Goal: Task Accomplishment & Management: Use online tool/utility

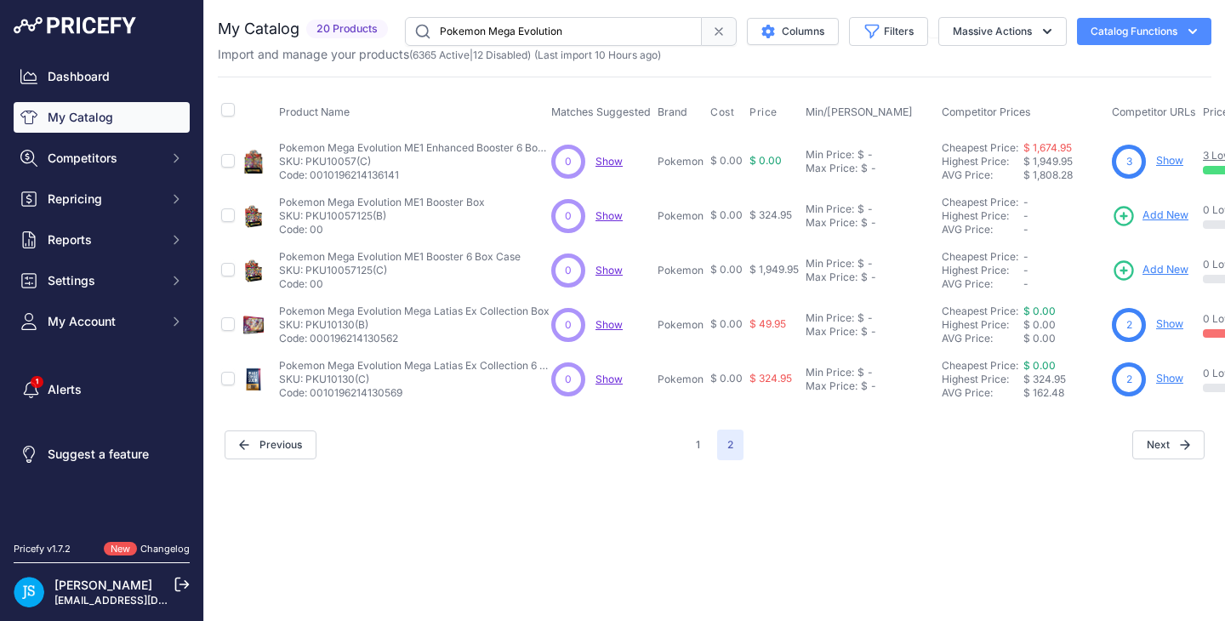
click at [512, 33] on input "Pokemon Mega Evolution" at bounding box center [553, 31] width 297 height 29
click at [512, 32] on input "Pokemon Mega Evolution" at bounding box center [553, 31] width 297 height 29
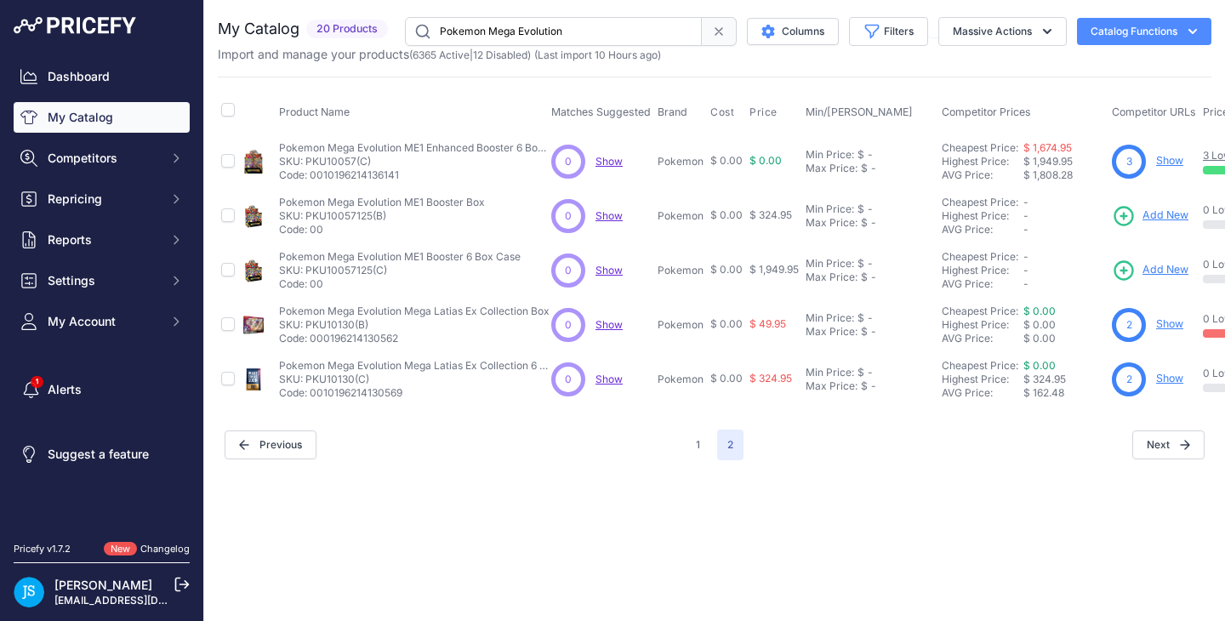
paste input "2026 Upper Deck Allure Golf Hobby"
type input "2026 Upper Deck Allure Golf Hobby"
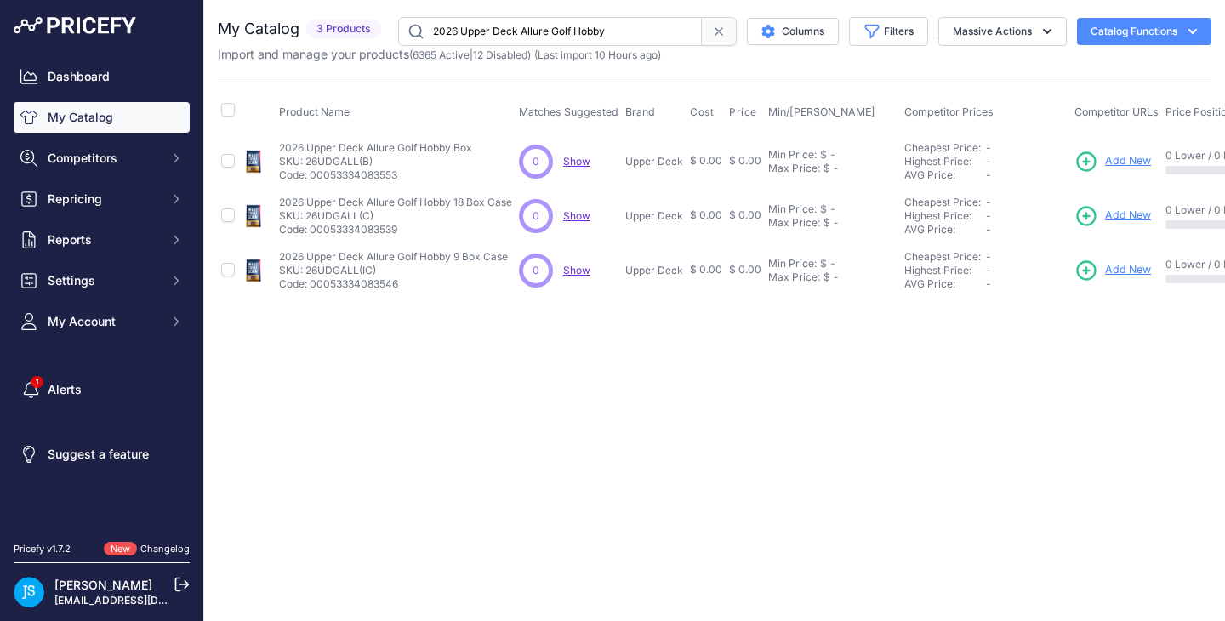
click at [1129, 153] on span "Add New" at bounding box center [1128, 161] width 46 height 16
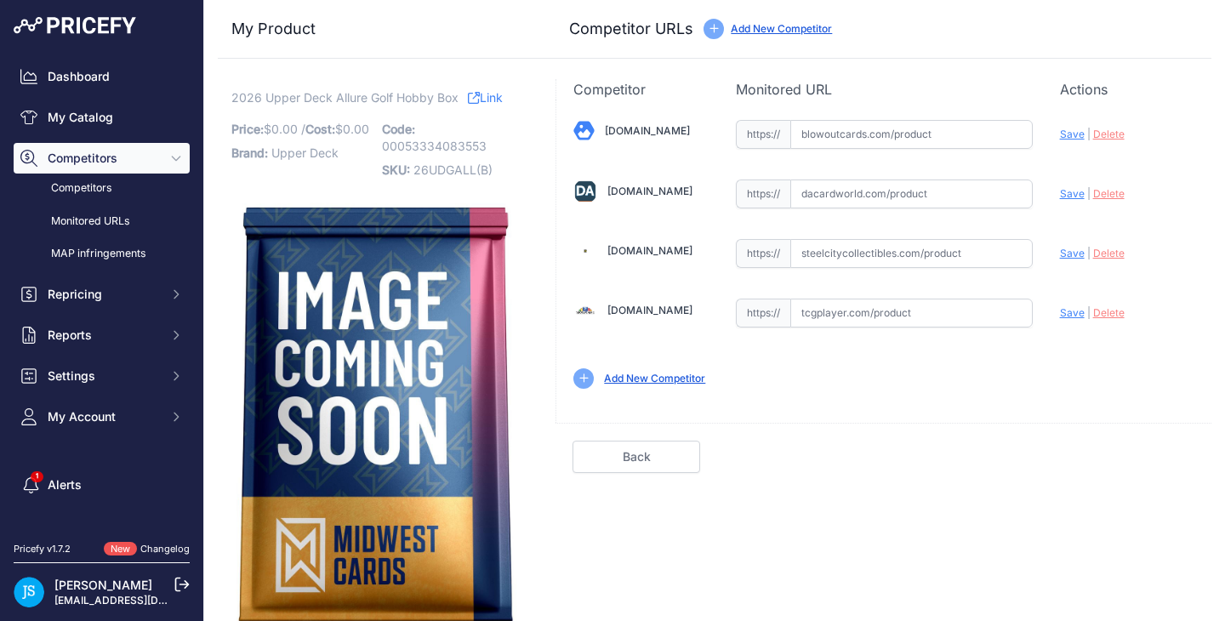
click at [914, 251] on input "text" at bounding box center [911, 253] width 242 height 29
paste input "https://www.steelcitycollectibles.com/i/2026-upper-deck-allure-golf-hobby-box"
click at [1068, 252] on span "Save" at bounding box center [1072, 253] width 25 height 13
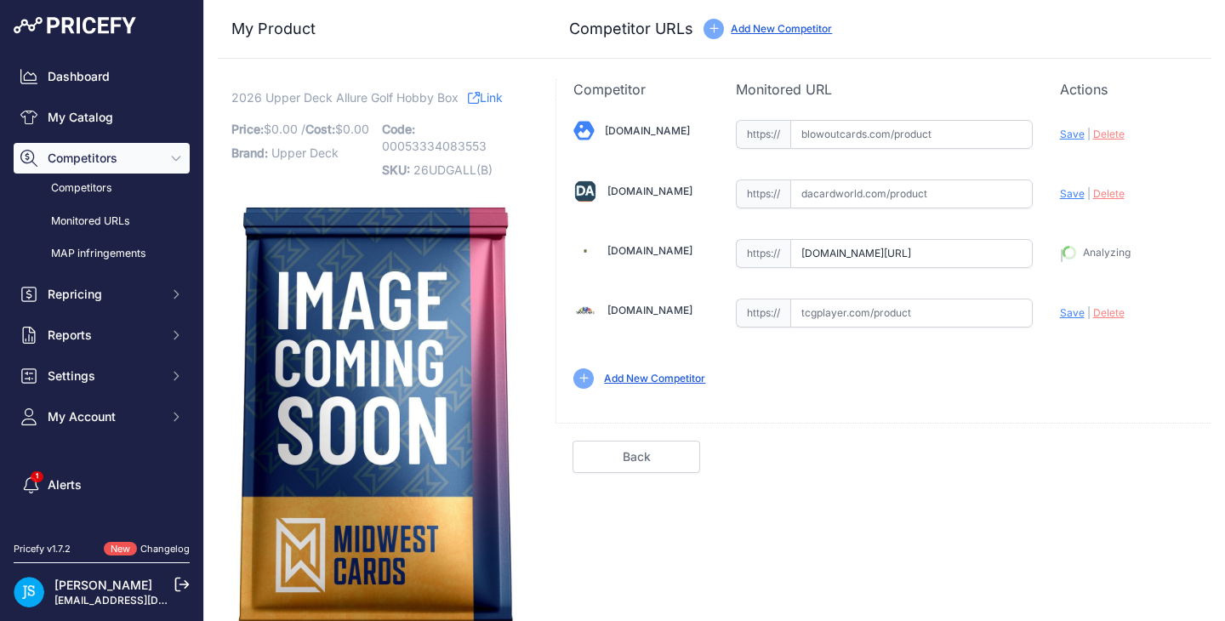
type input "https://www.steelcitycollectibles.com/i/2026-upper-deck-allure-golf-hobby-box?p…"
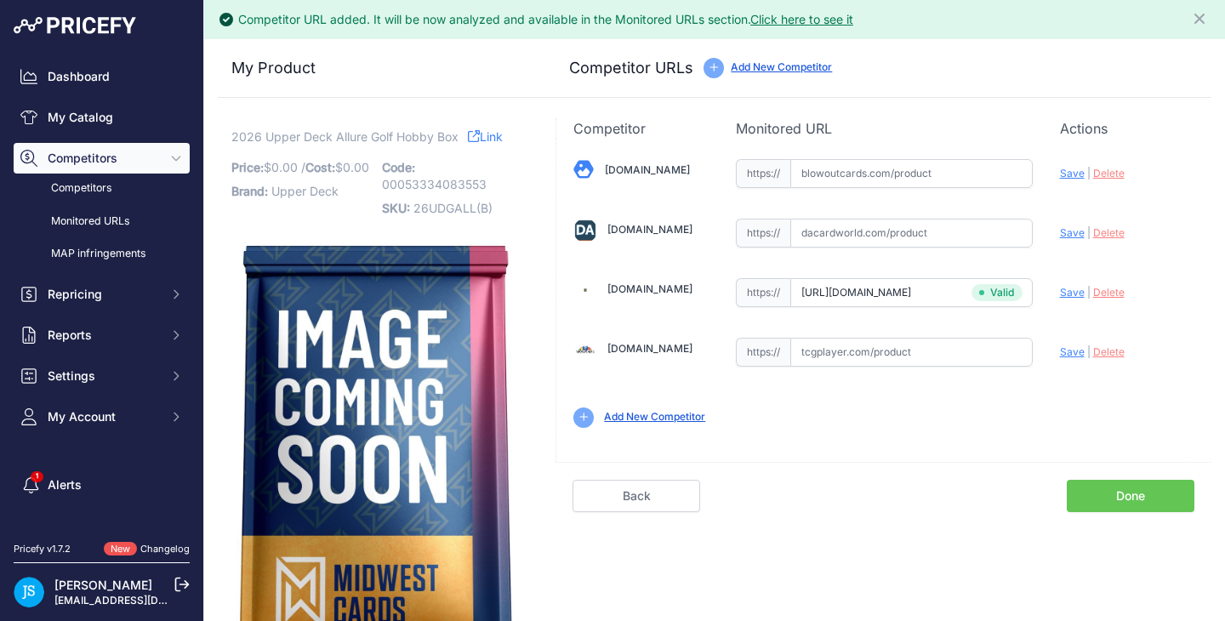
click at [925, 238] on input "text" at bounding box center [911, 233] width 242 height 29
paste input "https://www.dacardworld.com/sports-cards/2026-upper-deck-allure-golf-hobby-box"
click at [1060, 234] on span "Save" at bounding box center [1072, 232] width 25 height 13
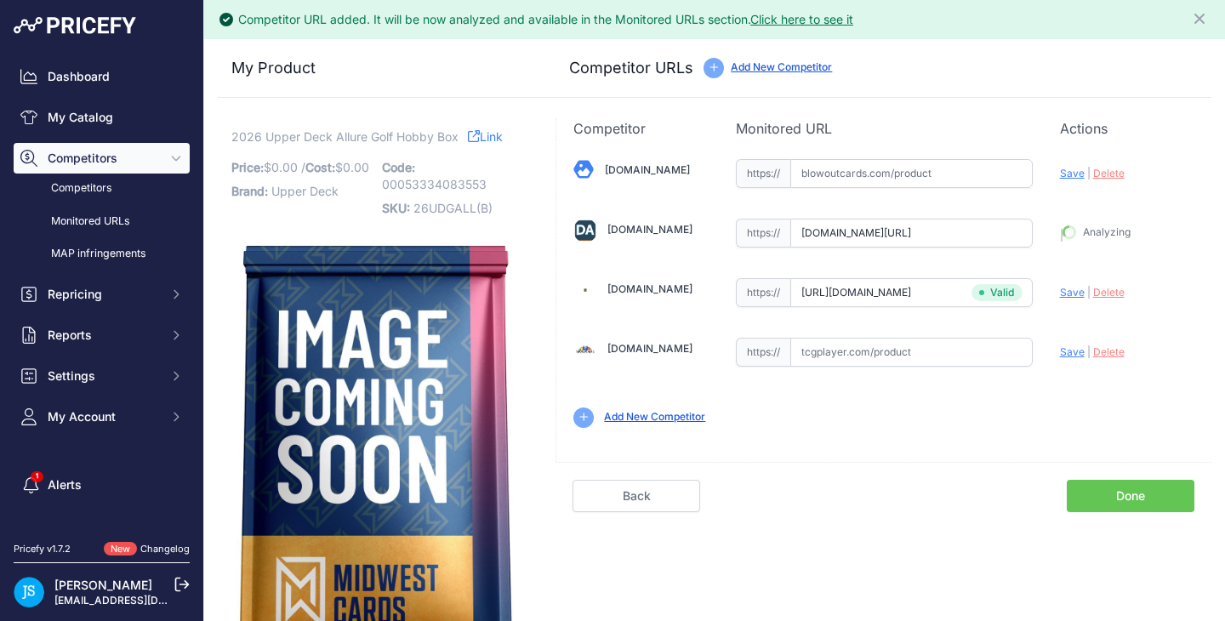
type input "https://www.dacardworld.com/sports-cards/2026-upper-deck-allure-golf-hobby-box?…"
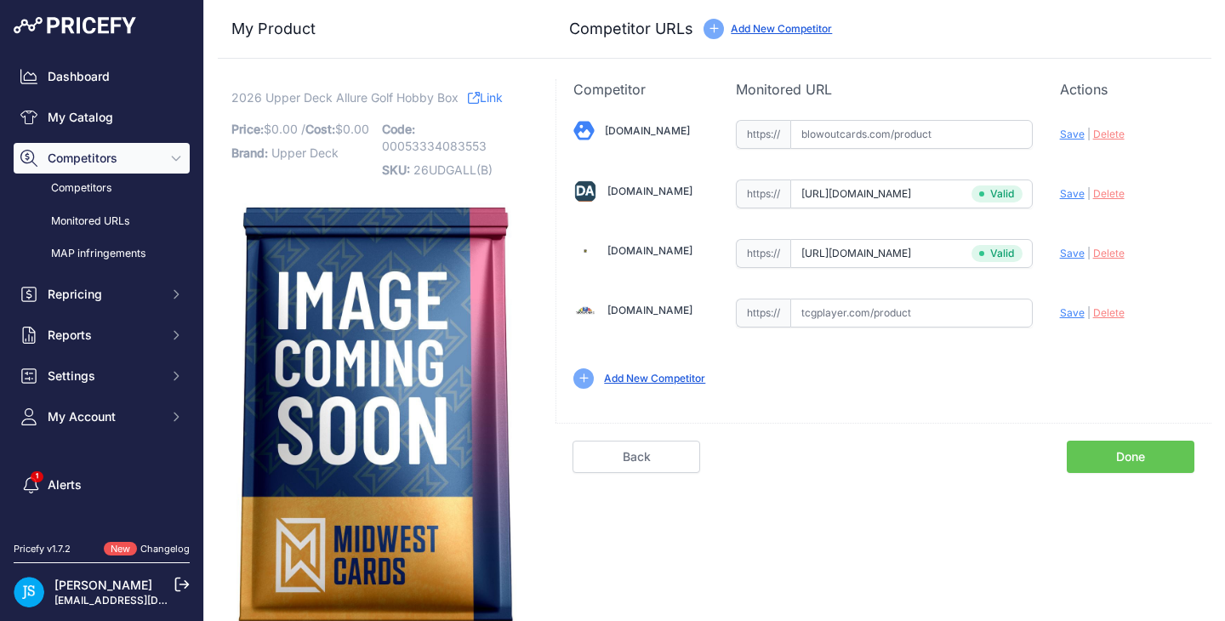
click at [894, 141] on input "text" at bounding box center [911, 134] width 242 height 29
paste input "https://www.blowoutcards.com/2026-upper-deck-allure-golf-hobby-box.html"
click at [1064, 132] on span "Save" at bounding box center [1072, 134] width 25 height 13
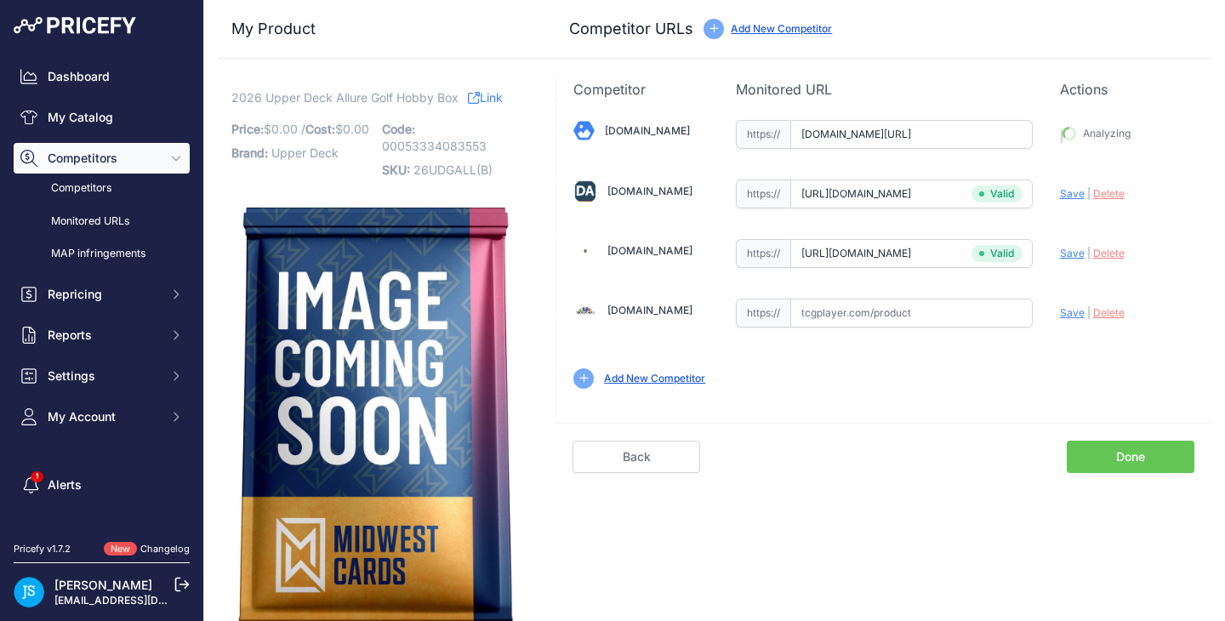
type input "https://www.blowoutcards.com/2026-upper-deck-allure-golf-hobby-box.html?prirule…"
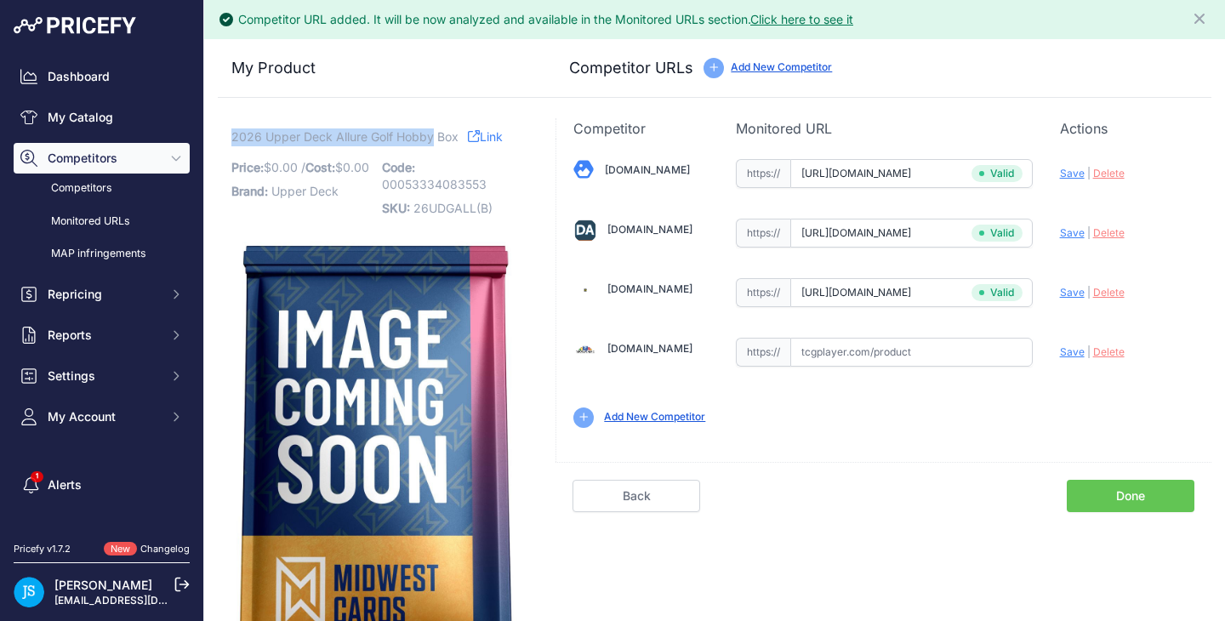
copy span "2026 Upper Deck Allure Golf Hobby"
drag, startPoint x: 234, startPoint y: 136, endPoint x: 430, endPoint y: 140, distance: 196.5
click at [430, 140] on span "2026 Upper Deck Allure Golf Hobby Box" at bounding box center [344, 136] width 227 height 21
click at [97, 126] on link "My Catalog" at bounding box center [102, 117] width 176 height 31
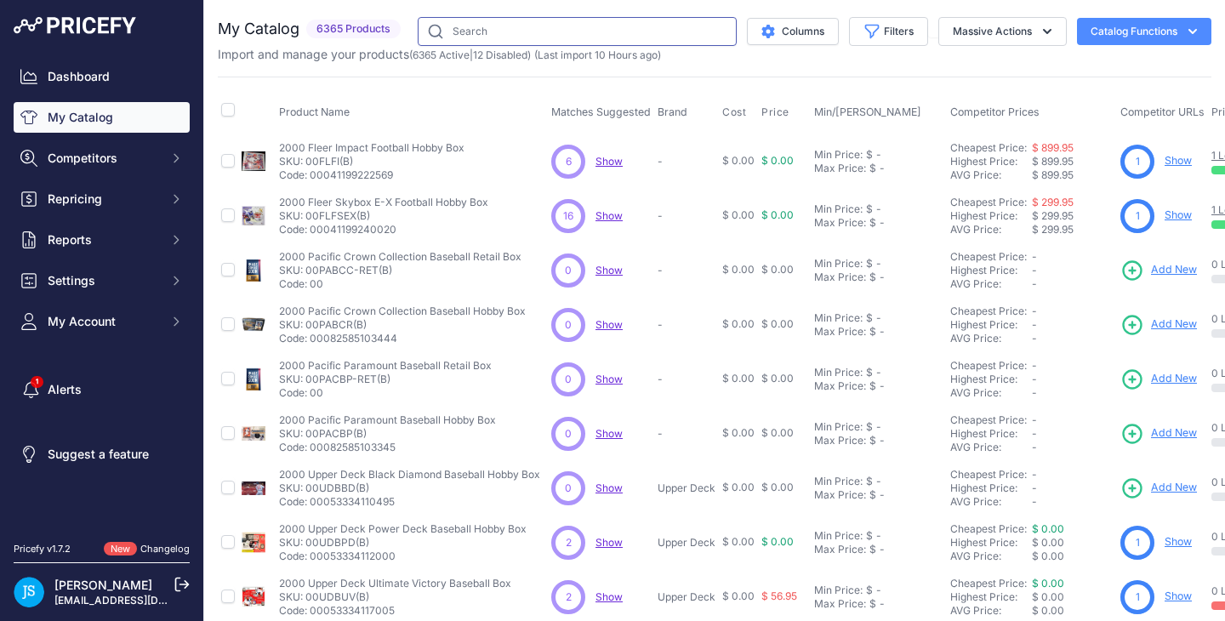
click at [635, 32] on input "text" at bounding box center [577, 31] width 319 height 29
paste input "2026 Upper Deck Allure Golf Hobby"
type input "2026 Upper Deck Allure Golf Hobby"
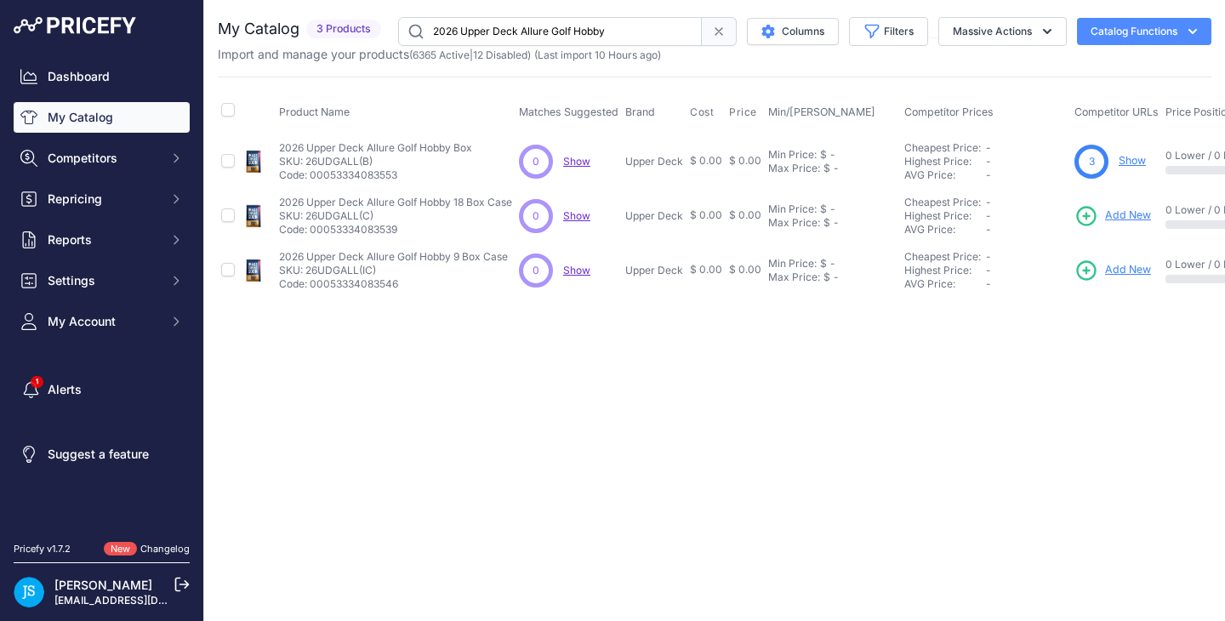
click at [1114, 213] on span "Add New" at bounding box center [1128, 216] width 46 height 16
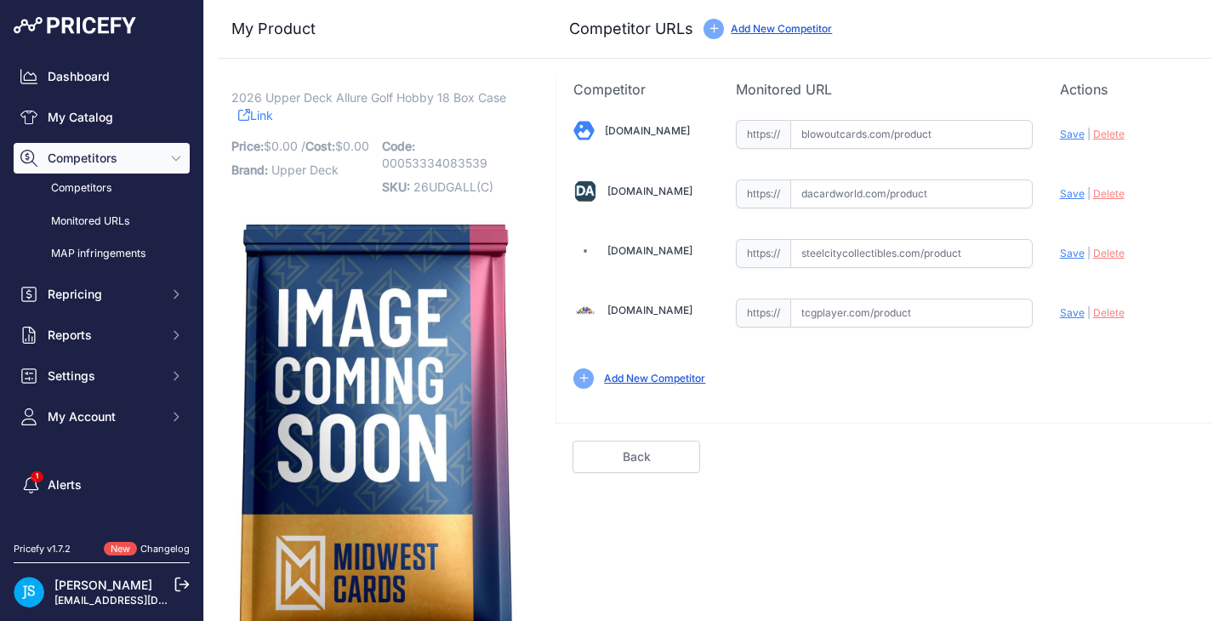
click at [998, 258] on input "text" at bounding box center [911, 253] width 242 height 29
paste input "[URL][DOMAIN_NAME]"
click at [1060, 254] on span "Save" at bounding box center [1072, 253] width 25 height 13
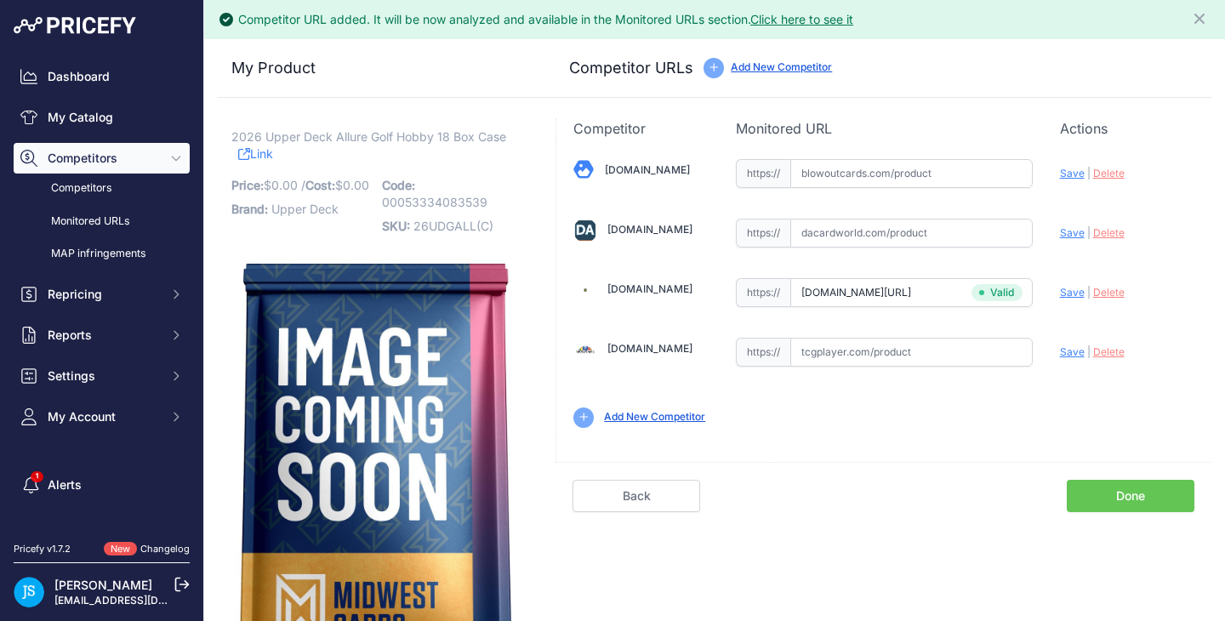
type input "[URL][DOMAIN_NAME]"
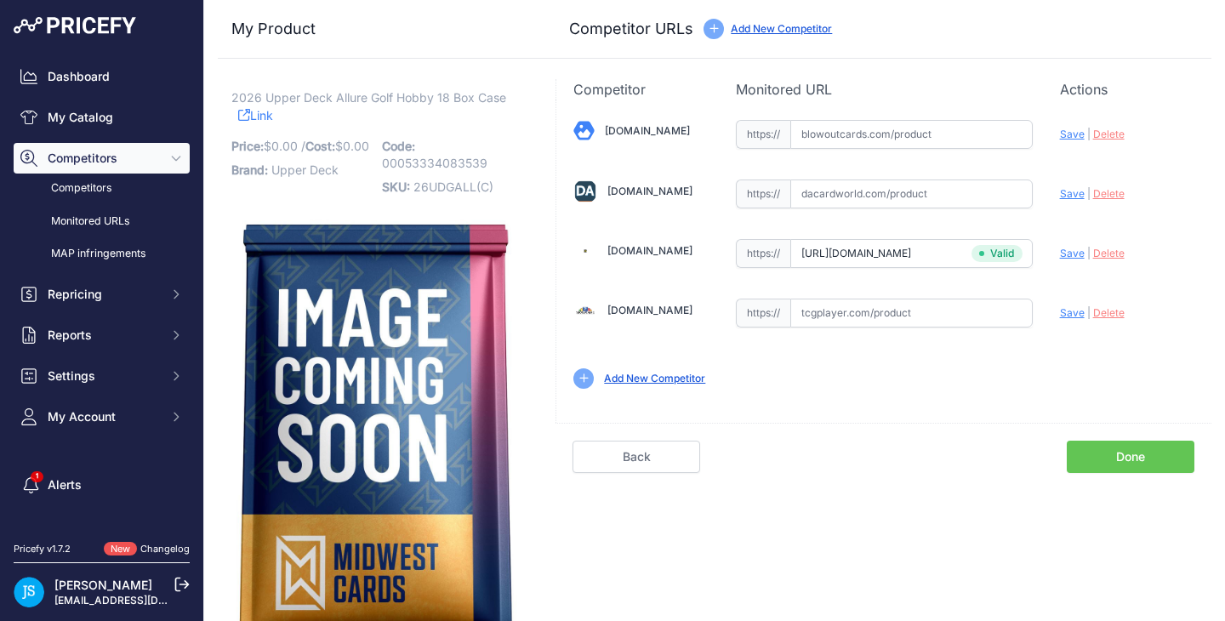
click at [897, 186] on input "text" at bounding box center [911, 193] width 242 height 29
paste input "[URL][DOMAIN_NAME]"
click at [1060, 191] on span "Save" at bounding box center [1072, 193] width 25 height 13
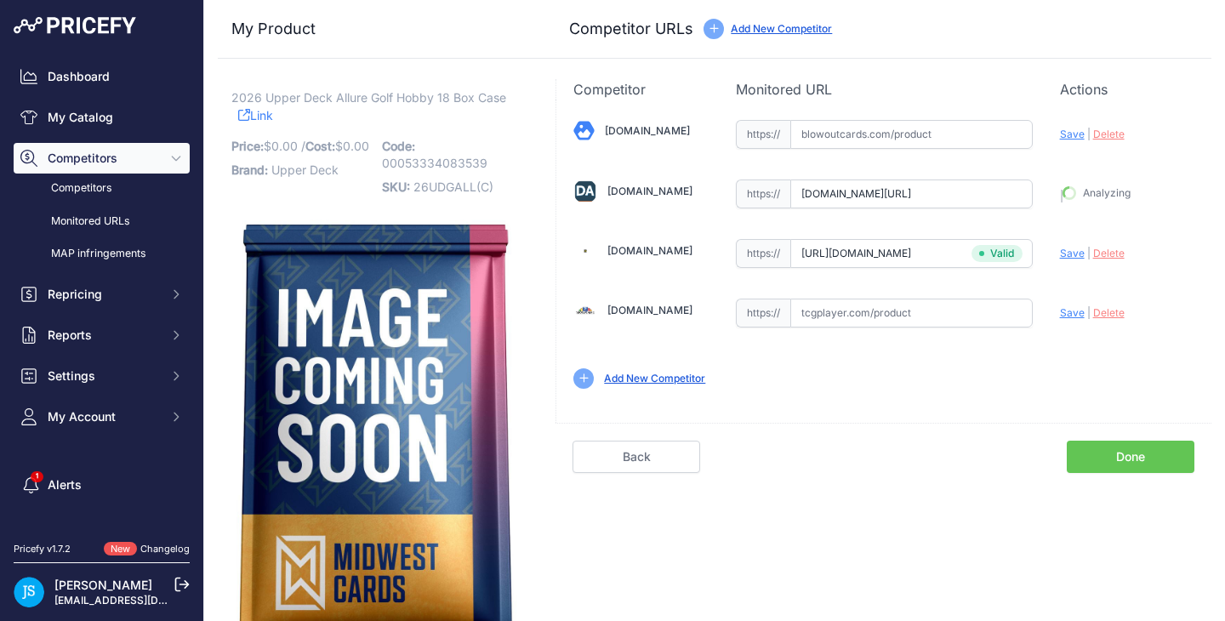
type input "[URL][DOMAIN_NAME]"
click at [893, 131] on input "text" at bounding box center [911, 134] width 242 height 29
paste input "https://www.blowoutcards.com/2026-upper-deck-allure-golf-hobby-18-box-case.html"
click at [1067, 137] on span "Save" at bounding box center [1072, 134] width 25 height 13
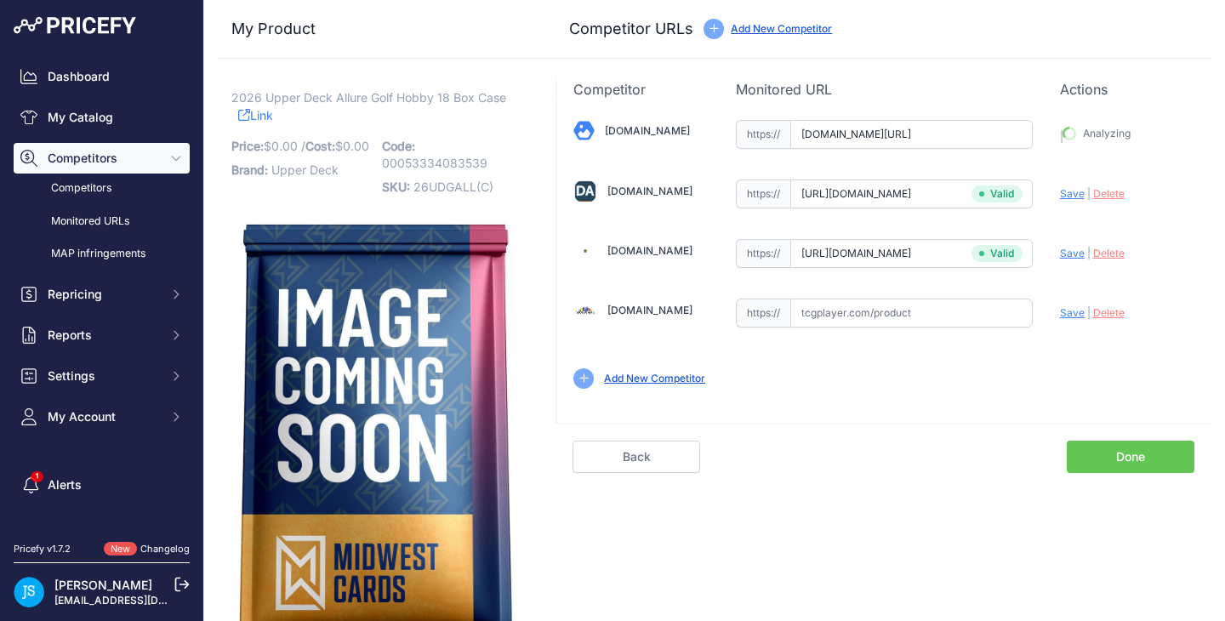
scroll to position [0, 0]
type input "https://www.blowoutcards.com/2026-upper-deck-allure-golf-hobby-18-box-case.html…"
drag, startPoint x: 230, startPoint y: 98, endPoint x: 433, endPoint y: 96, distance: 203.3
click at [433, 96] on div "2026 Upper Deck Allure Golf Hobby 18 Box Case Link Price: $ 0.00 / Cost: 0.00" at bounding box center [376, 368] width 317 height 578
copy span "2026 Upper Deck Allure Golf Hobby"
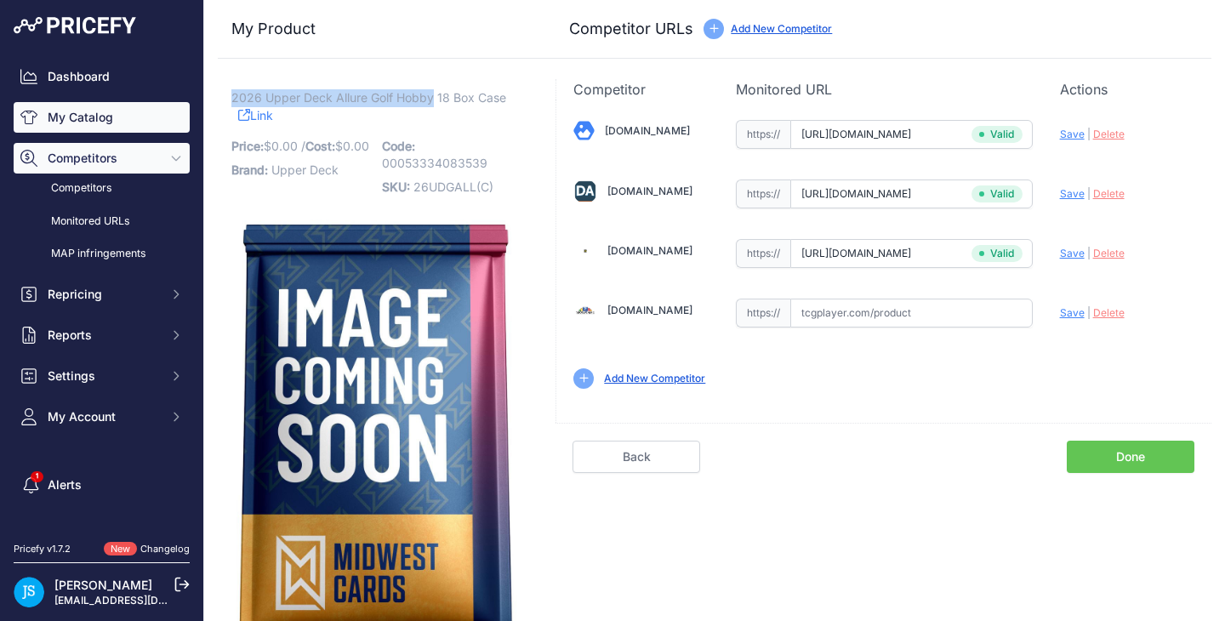
click at [140, 109] on link "My Catalog" at bounding box center [102, 117] width 176 height 31
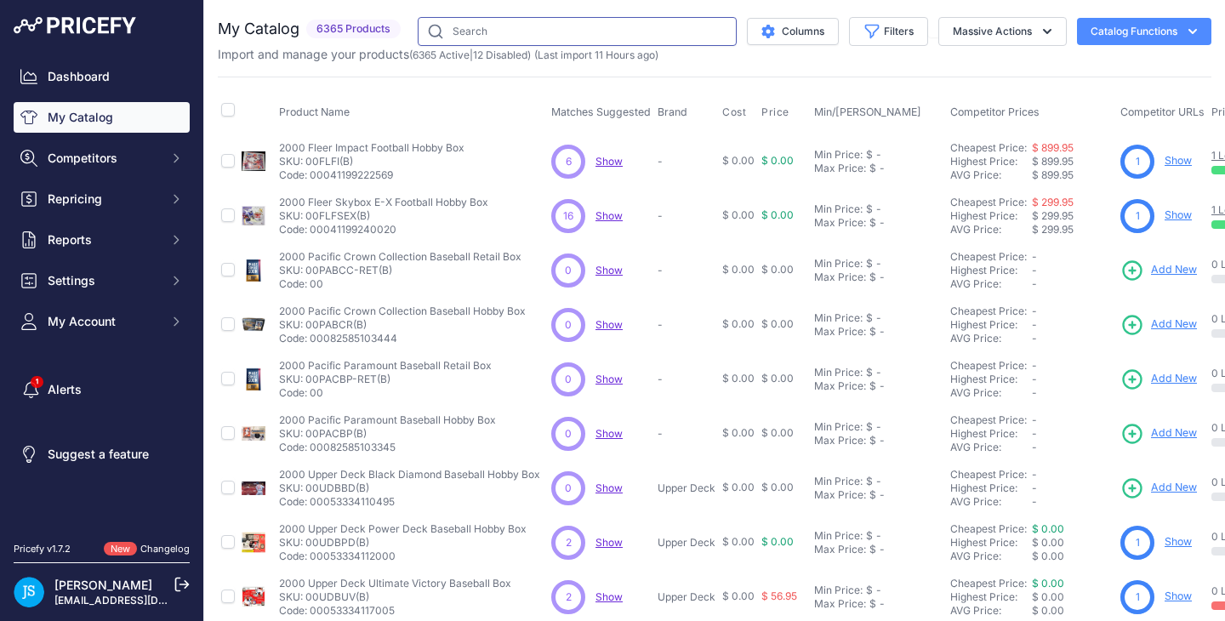
click at [549, 31] on input "text" at bounding box center [577, 31] width 319 height 29
paste input "2026 Upper Deck Allure Golf Hobby"
type input "2026 Upper Deck Allure Golf Hobby"
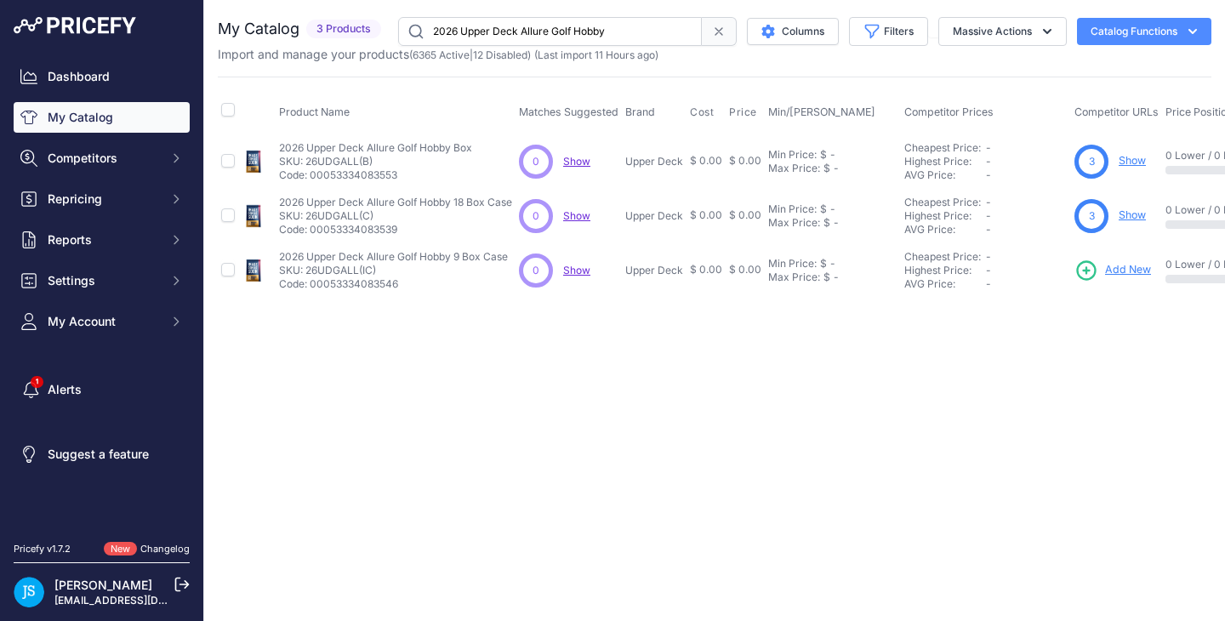
click at [1136, 270] on span "Add New" at bounding box center [1128, 270] width 46 height 16
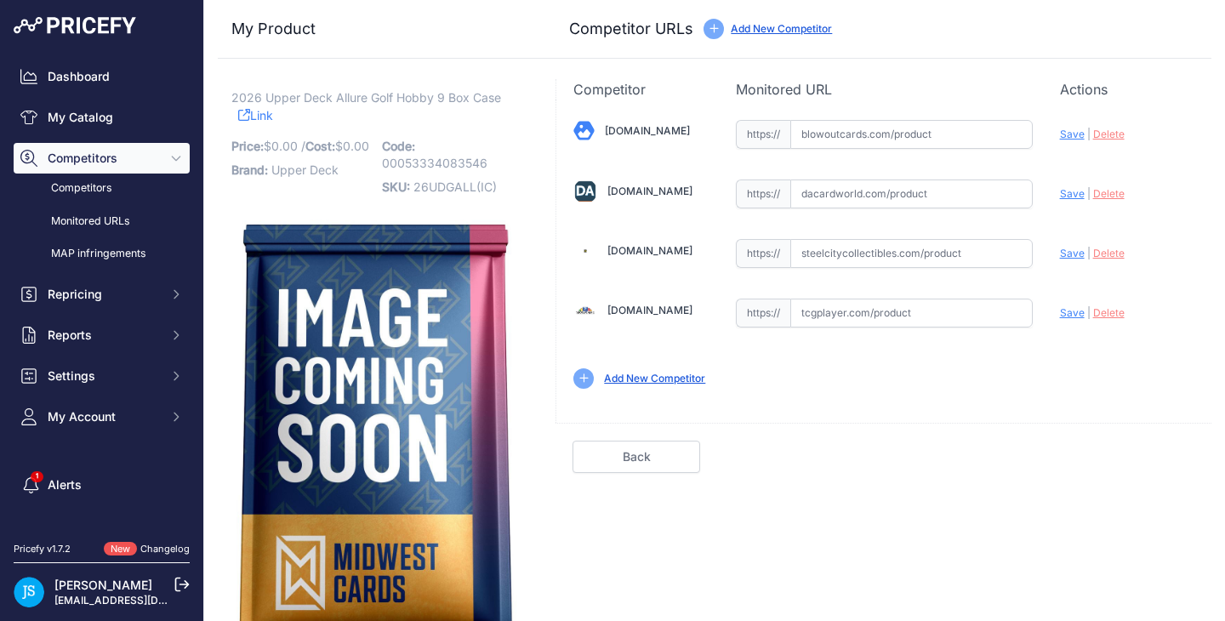
click at [948, 201] on input "text" at bounding box center [911, 193] width 242 height 29
click at [954, 250] on input "text" at bounding box center [911, 253] width 242 height 29
paste input "[URL][DOMAIN_NAME]"
click at [1062, 258] on span "Save" at bounding box center [1072, 253] width 25 height 13
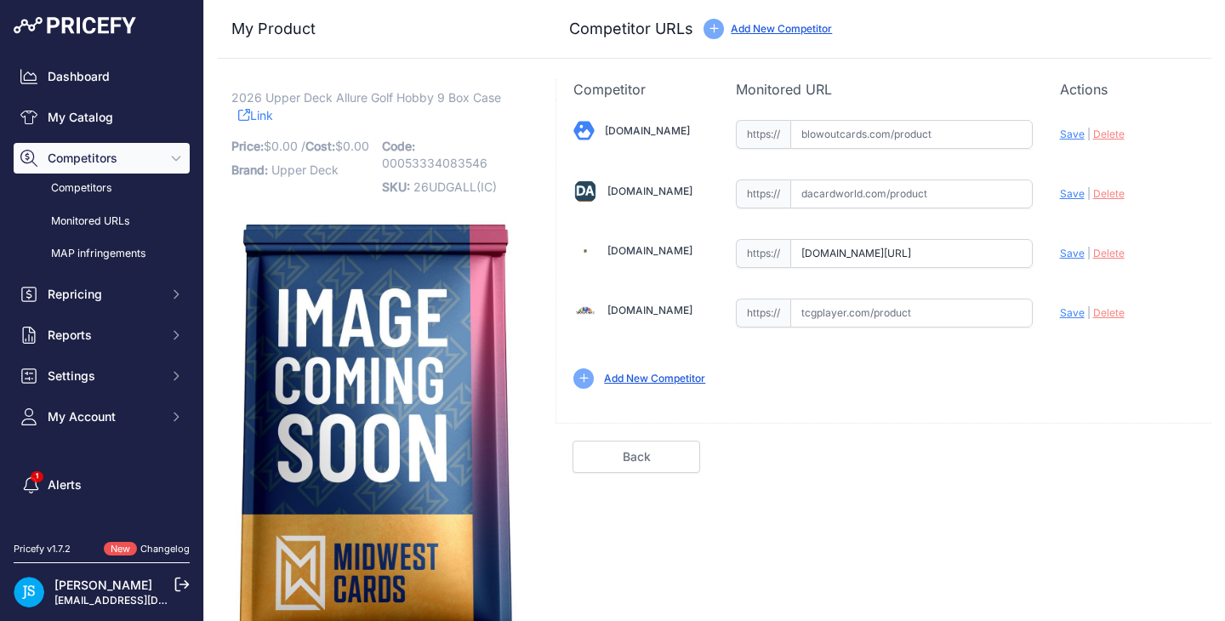
scroll to position [0, 0]
type input "https://www.steelcitycollectibles.com/i/2026-upper-deck-allure-golf-hobby-9-box…"
click at [898, 183] on input "text" at bounding box center [911, 193] width 242 height 29
paste input "https://www.dacardworld.com/sports-cards/2026-upper-deck-allure-golf-hobby-9-bo…"
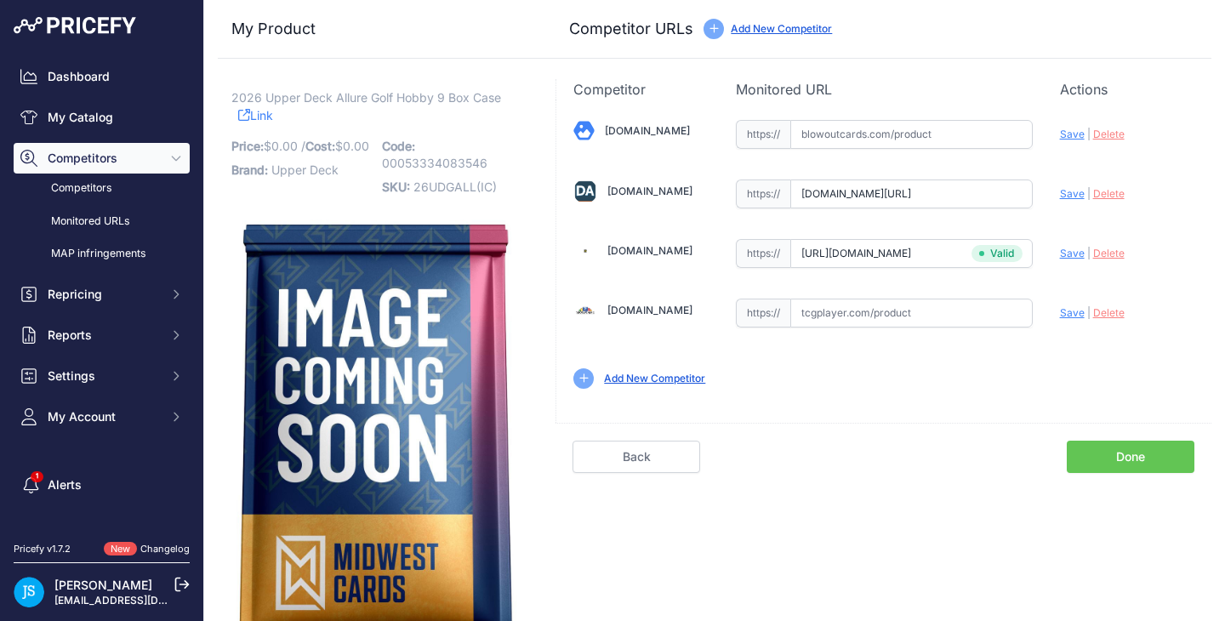
click at [1062, 143] on div "Update Profile Save | Delete Analyzing" at bounding box center [1127, 130] width 134 height 26
click at [1062, 194] on span "Save" at bounding box center [1072, 193] width 25 height 13
type input "https://www.dacardworld.com/sports-cards/2026-upper-deck-allure-golf-hobby-9-bo…"
click at [901, 139] on input "text" at bounding box center [911, 134] width 242 height 29
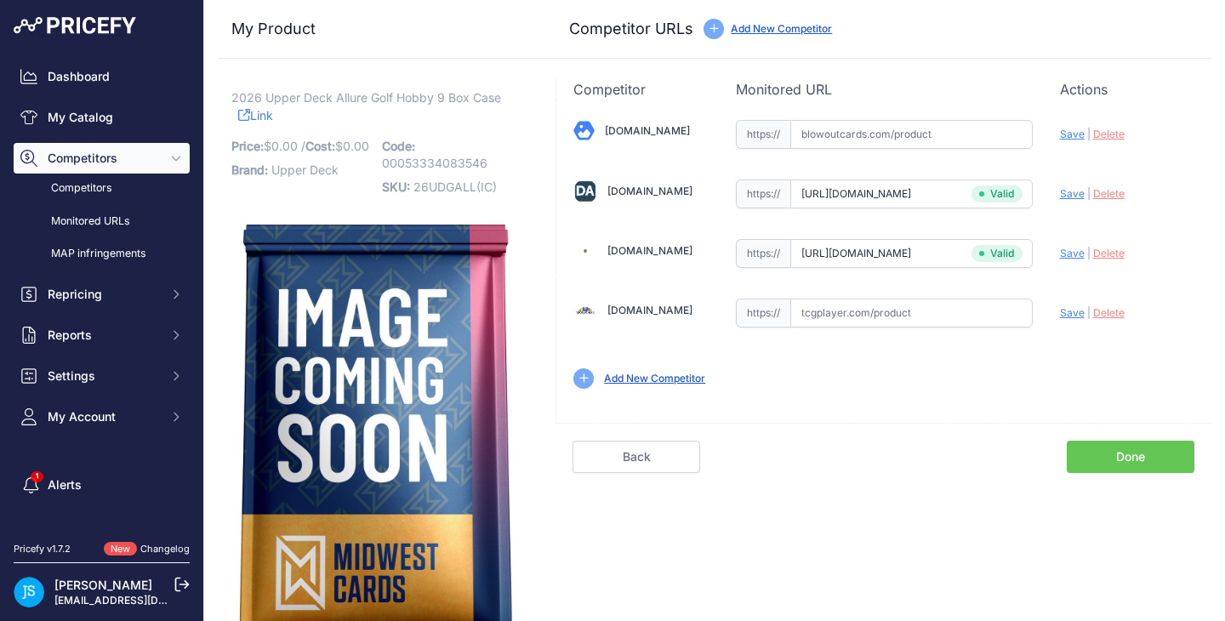
paste input "https://www.blowoutcards.com/2026-upper-deck-allure-golf-hobby-9-box-case-26361…"
click at [1060, 134] on span "Save" at bounding box center [1072, 134] width 25 height 13
type input "https://www.blowoutcards.com/2026-upper-deck-allure-golf-hobby-9-box-case-26361…"
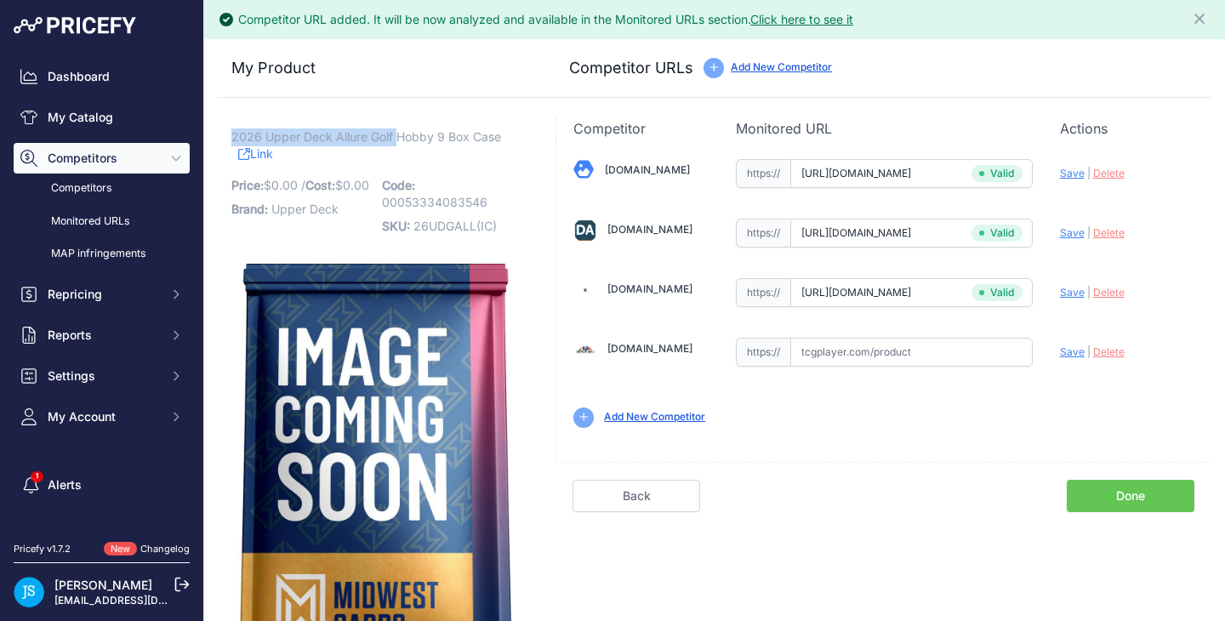
drag, startPoint x: 234, startPoint y: 135, endPoint x: 398, endPoint y: 142, distance: 164.3
click at [398, 142] on span "2026 Upper Deck Allure Golf Hobby 9 Box Case" at bounding box center [366, 136] width 270 height 21
copy span "2026 Upper Deck Allure Golf"
click at [151, 108] on link "My Catalog" at bounding box center [102, 117] width 176 height 31
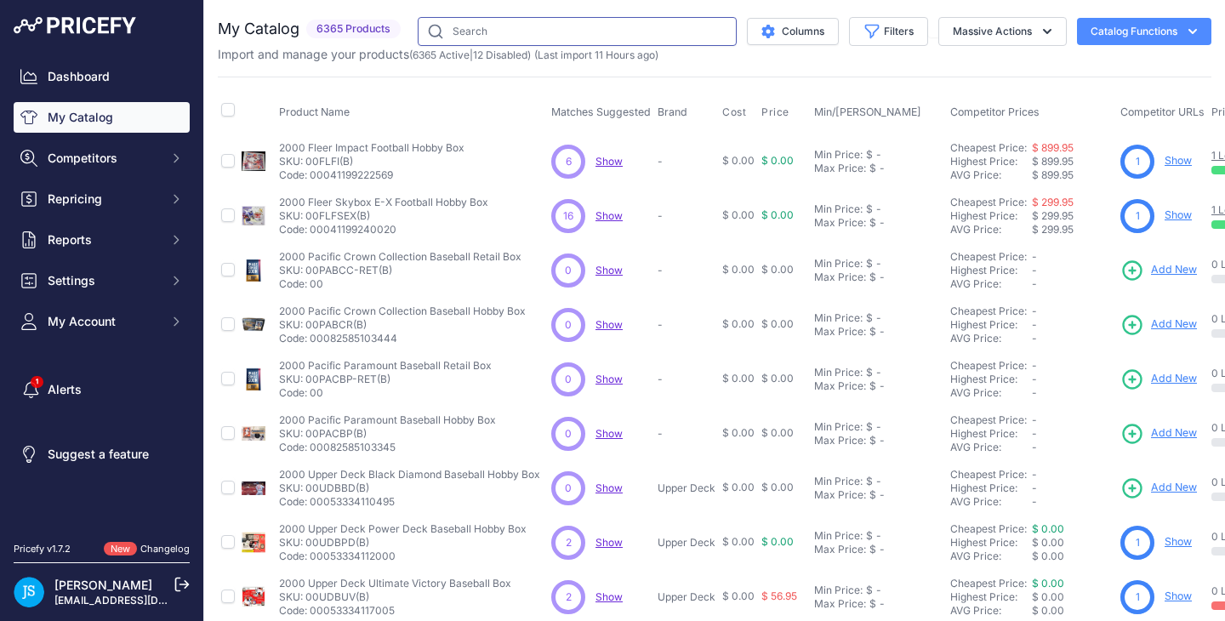
click at [520, 37] on input "text" at bounding box center [577, 31] width 319 height 29
paste input "2026 Upper Deck Allure Golf"
type input "2026 Upper Deck Allure Golf"
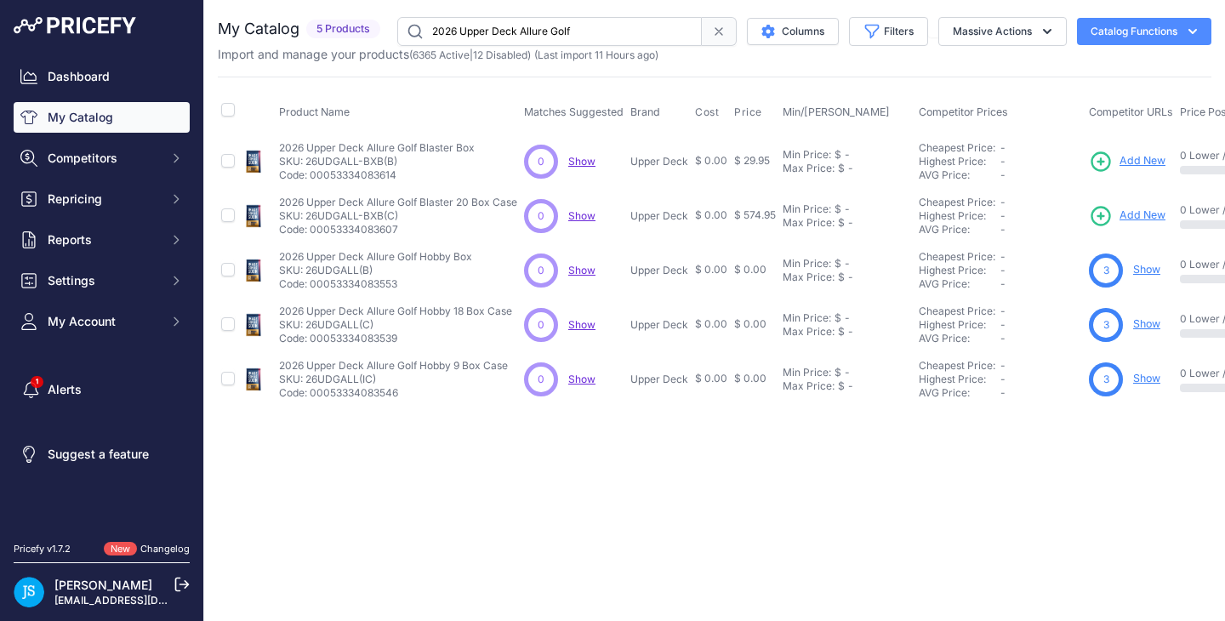
click at [1149, 158] on span "Add New" at bounding box center [1142, 161] width 46 height 16
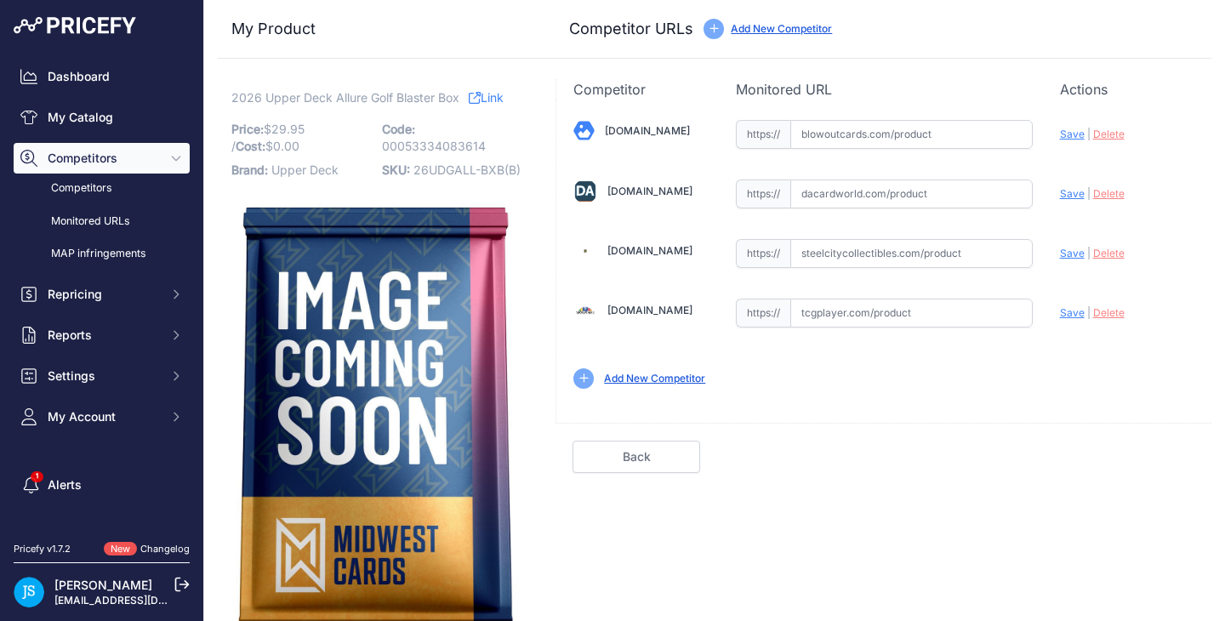
click at [906, 258] on input "text" at bounding box center [911, 253] width 242 height 29
paste input "[URL][DOMAIN_NAME]"
click at [1061, 253] on span "Save" at bounding box center [1072, 253] width 25 height 13
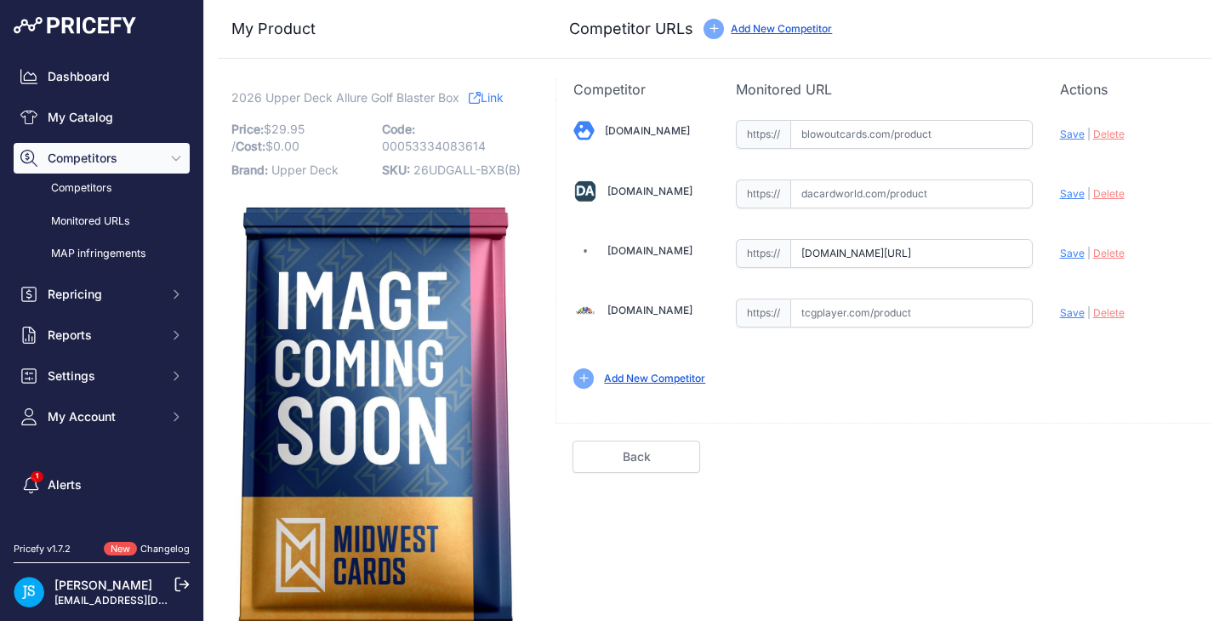
type input "https://www.steelcitycollectibles.com/i/2026-upper-deck-allure-golf-blaster-box…"
click at [904, 210] on div "Blowoutcards.com Valid Save" at bounding box center [883, 253] width 655 height 306
click at [908, 194] on input "text" at bounding box center [911, 193] width 242 height 29
paste input "https://www.dacardworld.com/sports-cards/2026-upper-deck-allure-golf-4-pack-bla…"
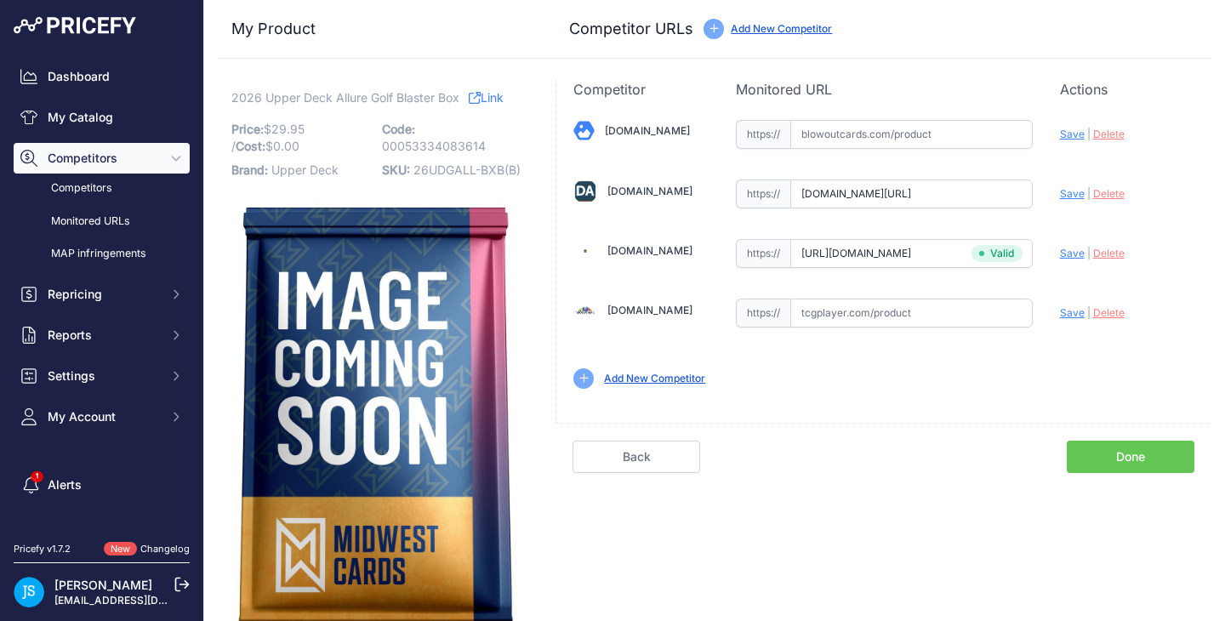
click at [1070, 191] on span "Save" at bounding box center [1072, 193] width 25 height 13
type input "https://www.dacardworld.com/sports-cards/2026-upper-deck-allure-golf-4-pack-bla…"
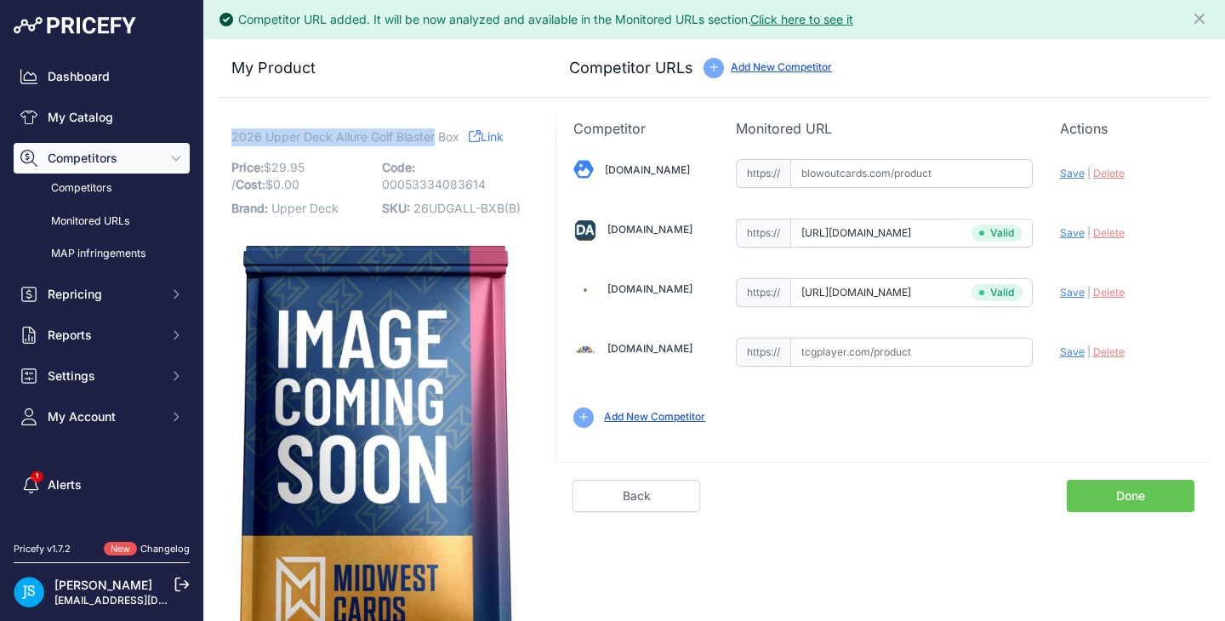
drag, startPoint x: 232, startPoint y: 133, endPoint x: 435, endPoint y: 134, distance: 202.5
click at [435, 134] on span "2026 Upper Deck Allure Golf Blaster Box" at bounding box center [345, 136] width 228 height 21
copy span "2026 Upper Deck Allure Golf Blaster"
click at [141, 105] on link "My Catalog" at bounding box center [102, 117] width 176 height 31
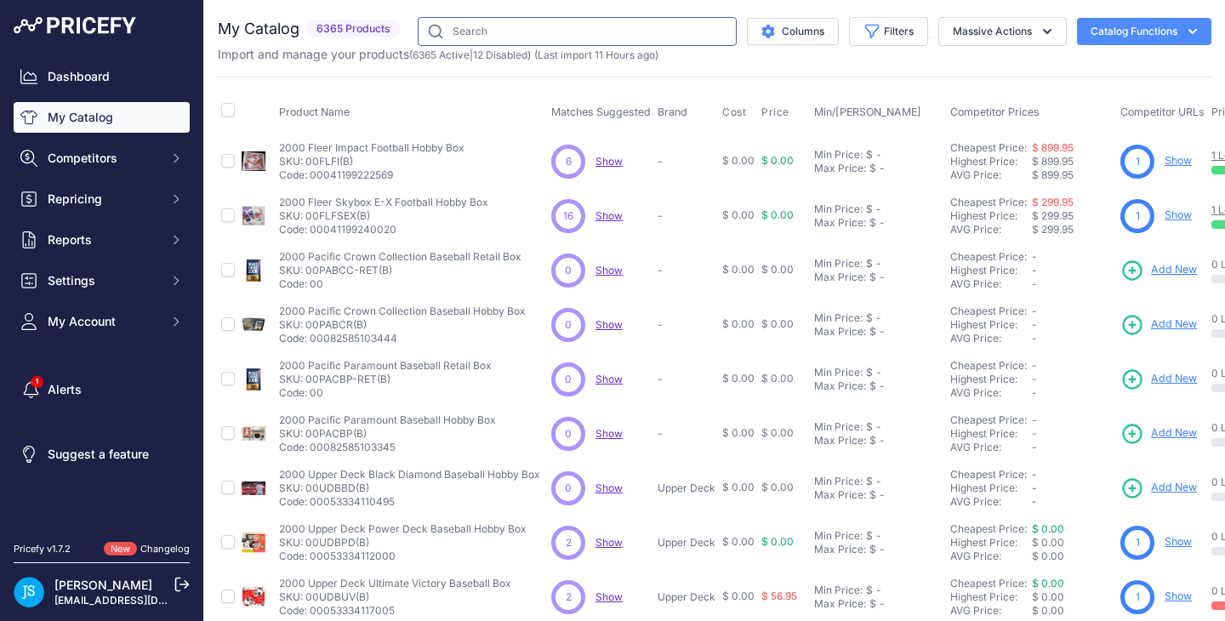
click at [661, 44] on input "text" at bounding box center [577, 31] width 319 height 29
paste input "2026 Upper Deck Allure Golf Blaster"
type input "2026 Upper Deck Allure Golf Blaster"
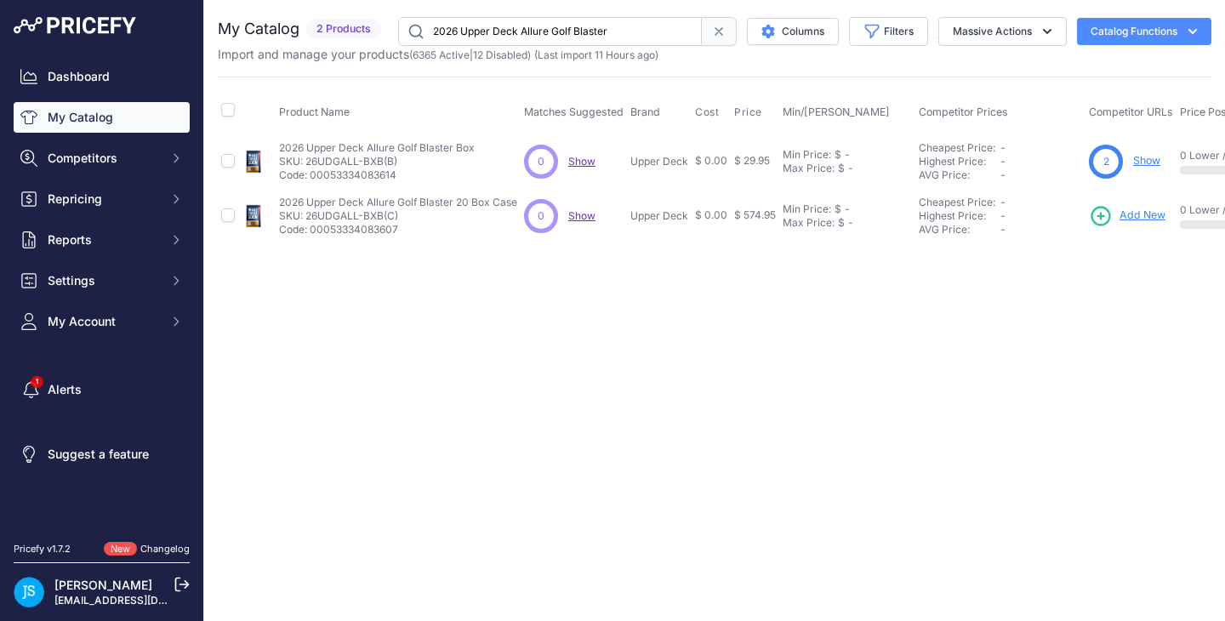
click at [1139, 219] on span "Add New" at bounding box center [1142, 216] width 46 height 16
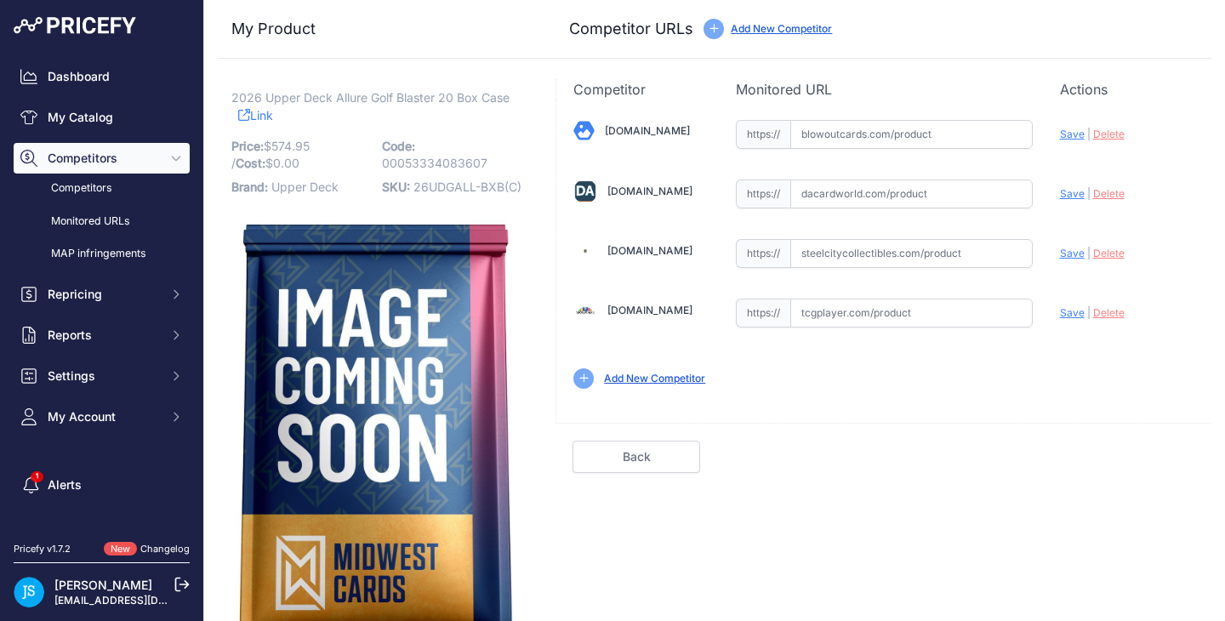
click at [885, 139] on input "text" at bounding box center [911, 134] width 242 height 29
click at [931, 196] on input "text" at bounding box center [911, 193] width 242 height 29
paste input "https://www.dacardworld.com/sports-cards/2026-upper-deck-allure-golf-4-pack-bla…"
click at [1060, 191] on span "Save" at bounding box center [1072, 193] width 25 height 13
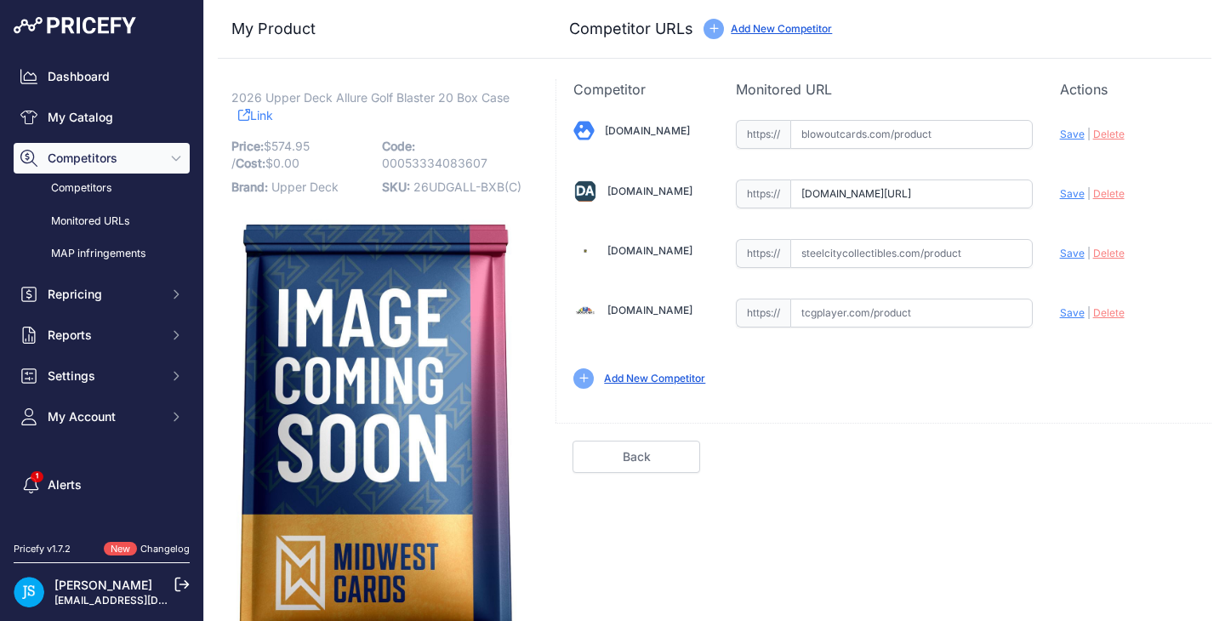
scroll to position [0, 0]
type input "https://www.dacardworld.com/sports-cards/2026-upper-deck-allure-golf-4-pack-bla…"
click at [871, 248] on input "text" at bounding box center [911, 253] width 242 height 29
paste input "[URL][DOMAIN_NAME]"
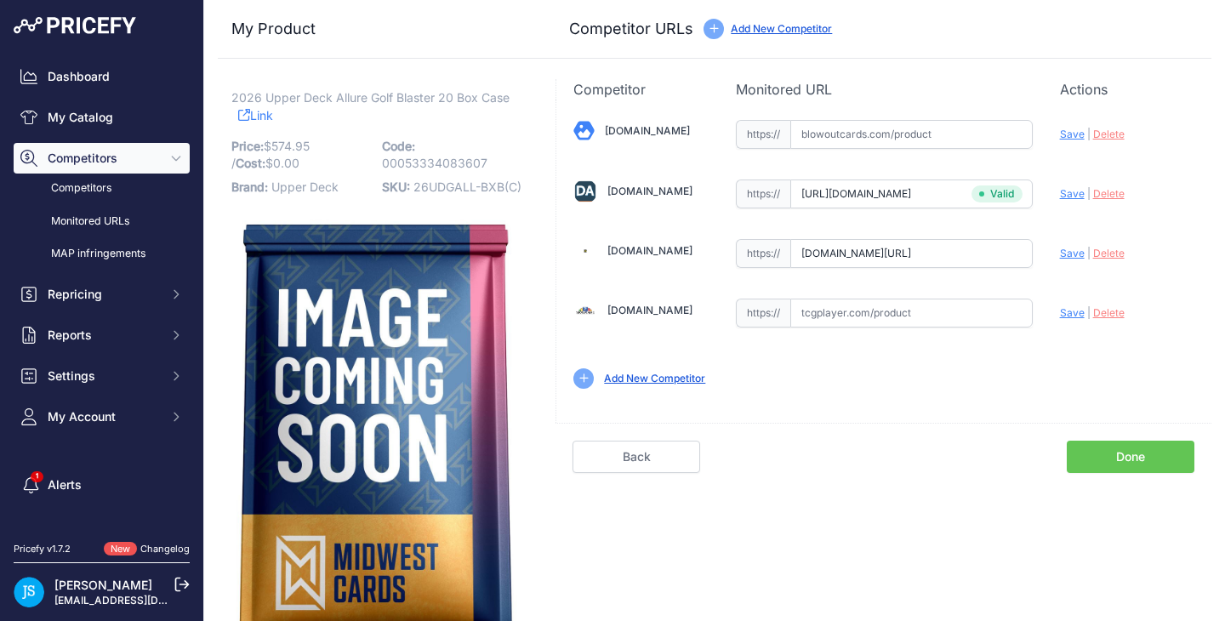
click at [1061, 255] on span "Save" at bounding box center [1072, 253] width 25 height 13
type input "https://www.steelcitycollectibles.com/i/2026-upper-deck-allure-golf-blaster-20-…"
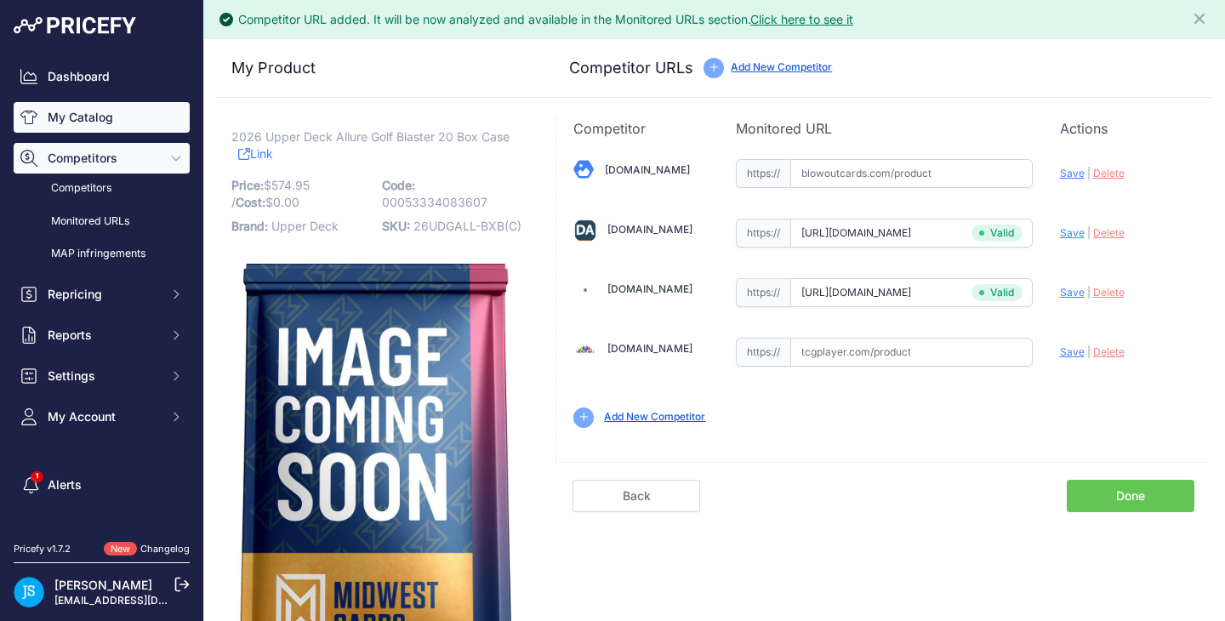
click at [81, 106] on link "My Catalog" at bounding box center [102, 117] width 176 height 31
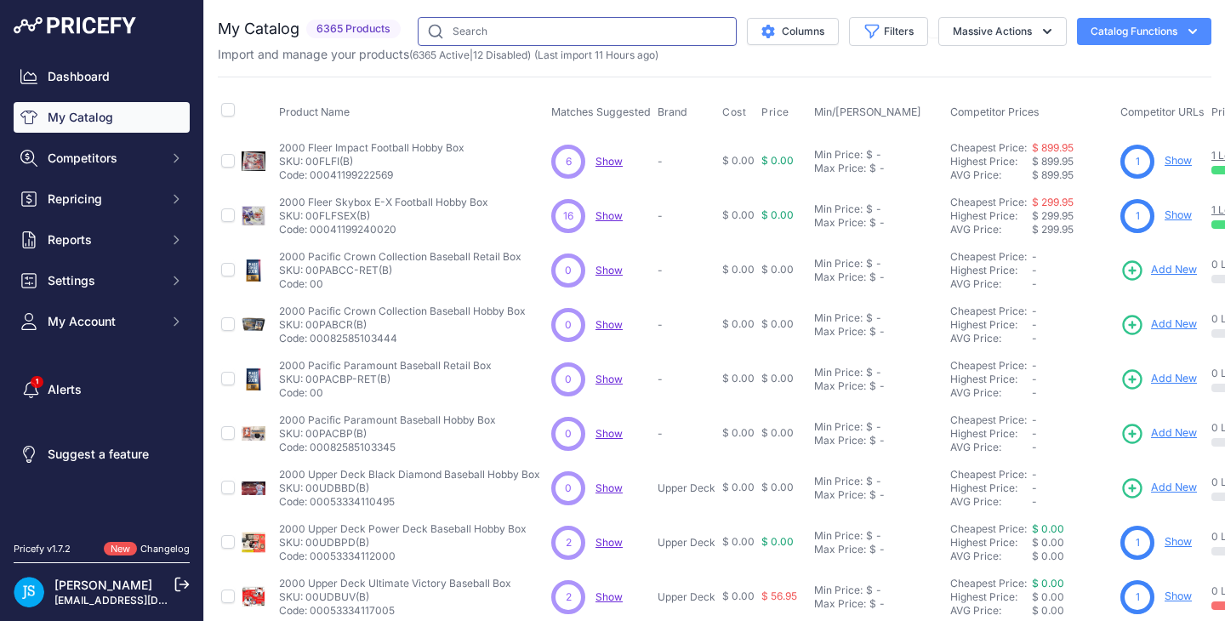
click at [518, 25] on input "text" at bounding box center [577, 31] width 319 height 29
paste input "[URL][DOMAIN_NAME]"
click at [510, 27] on input "[URL][DOMAIN_NAME]" at bounding box center [577, 31] width 319 height 29
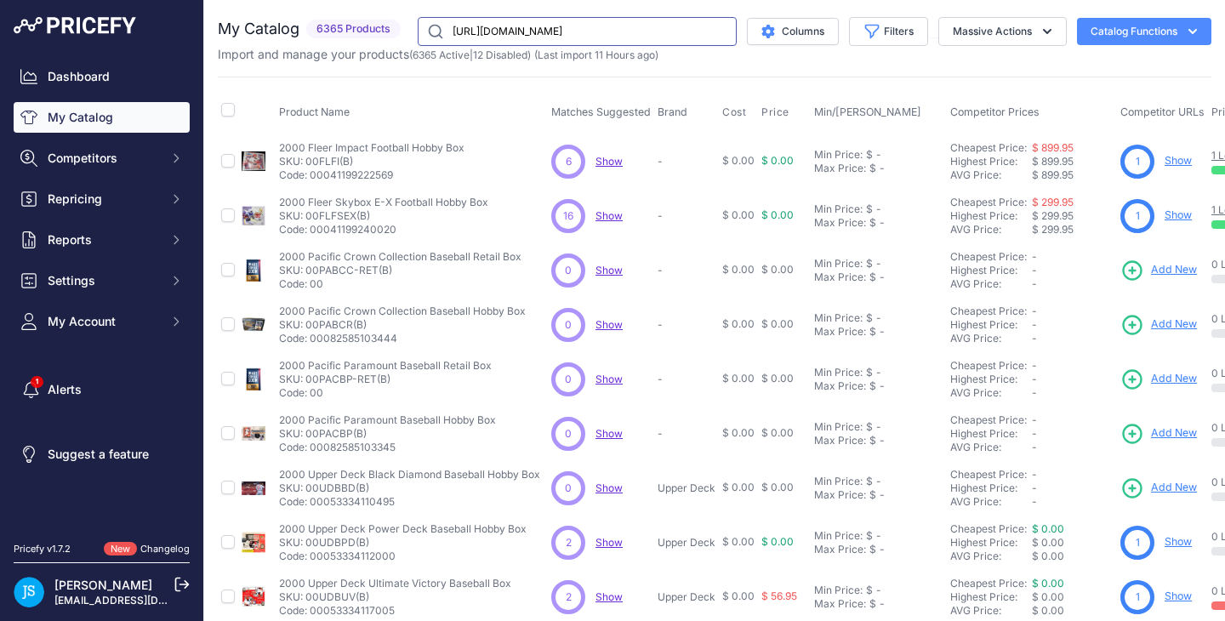
click at [510, 27] on input "[URL][DOMAIN_NAME]" at bounding box center [577, 31] width 319 height 29
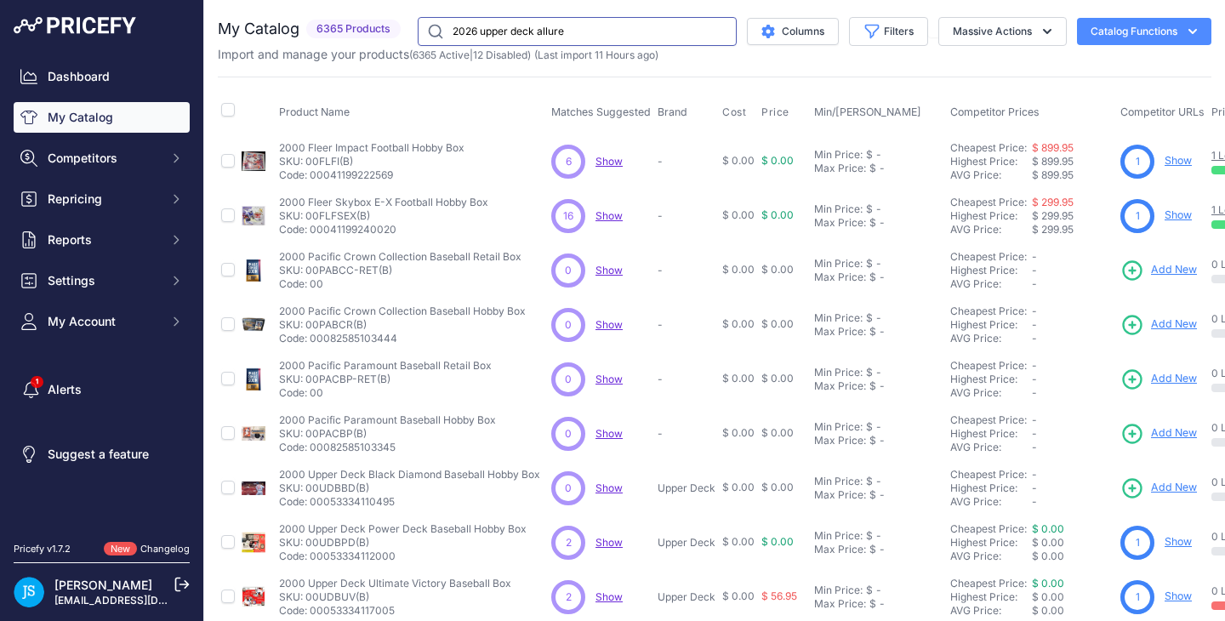
type input "2026 upper deck allure"
